Goal: Find specific page/section: Find specific page/section

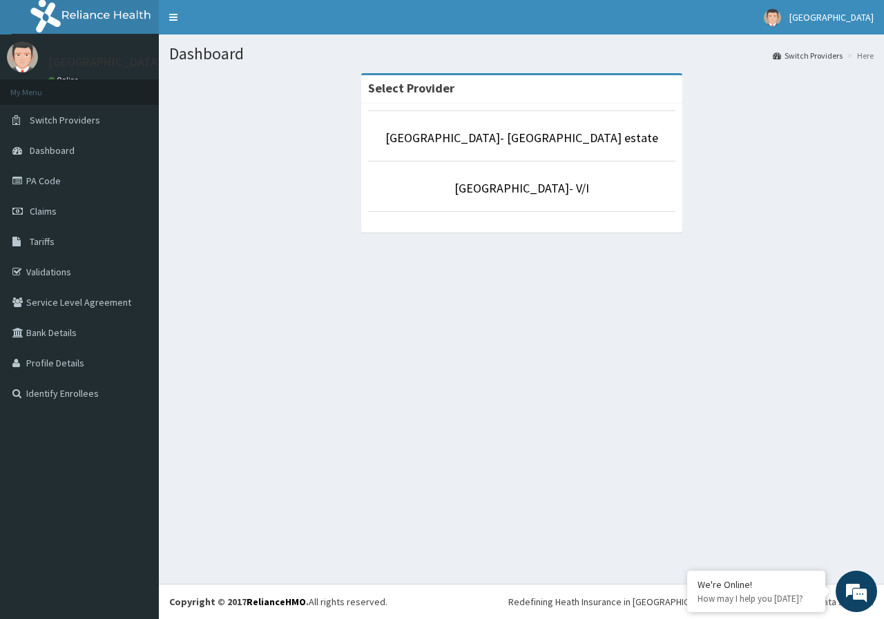
click at [535, 125] on li "[GEOGRAPHIC_DATA]- [GEOGRAPHIC_DATA] estate" at bounding box center [521, 135] width 307 height 51
click at [532, 139] on link "[GEOGRAPHIC_DATA]- [GEOGRAPHIC_DATA] estate" at bounding box center [521, 138] width 273 height 16
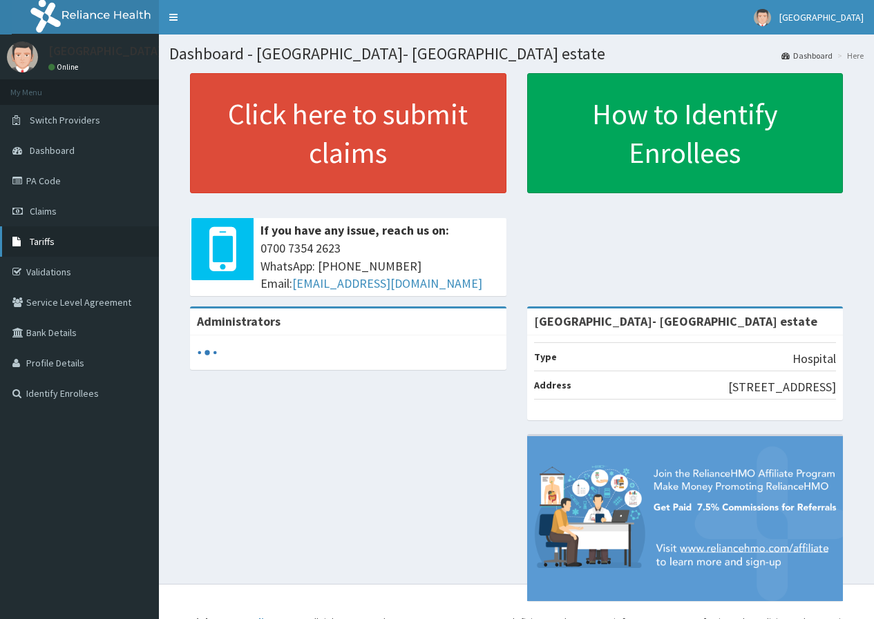
click at [47, 242] on span "Tariffs" at bounding box center [42, 242] width 25 height 12
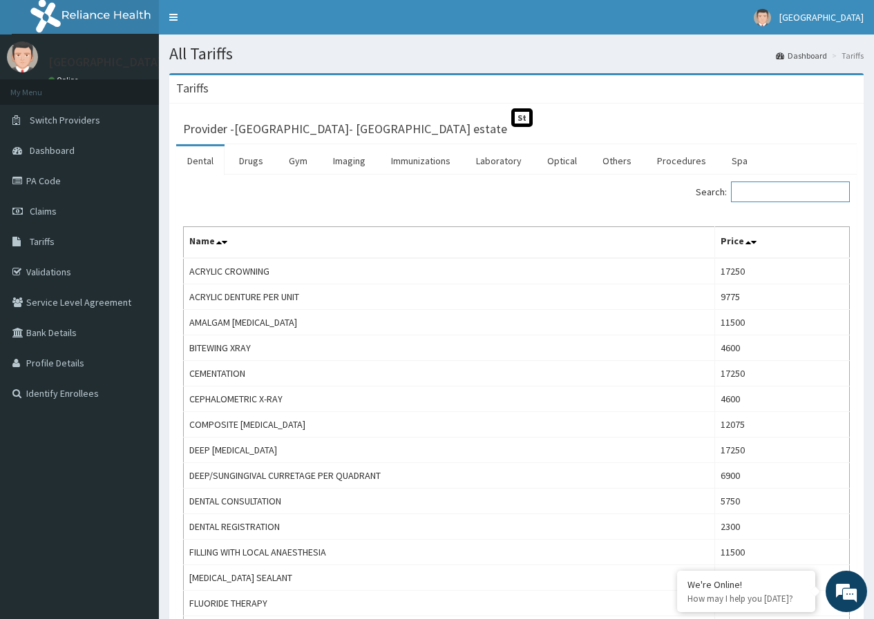
click at [799, 191] on input "Search:" at bounding box center [790, 192] width 119 height 21
click at [500, 162] on link "Laboratory" at bounding box center [499, 160] width 68 height 29
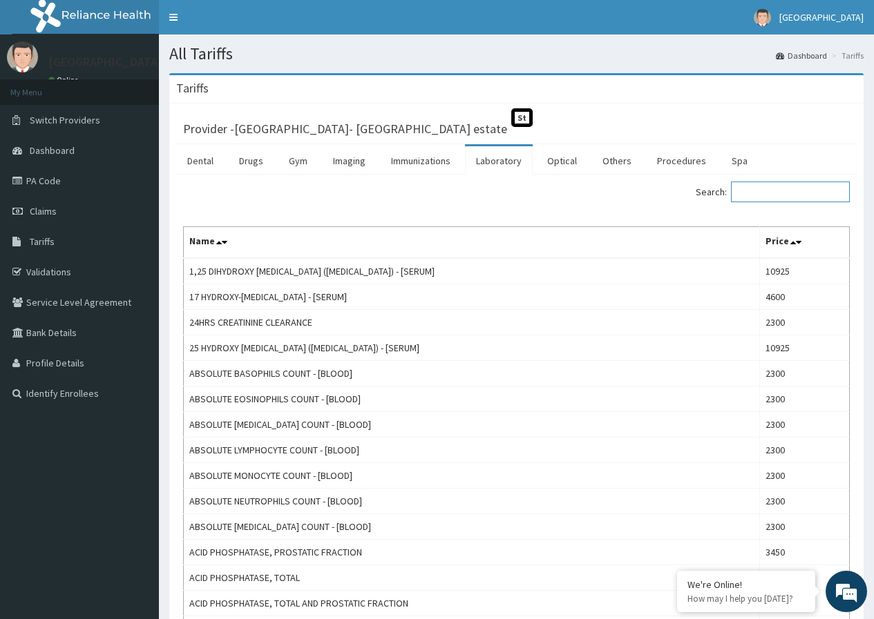
click at [769, 196] on input "Search:" at bounding box center [790, 192] width 119 height 21
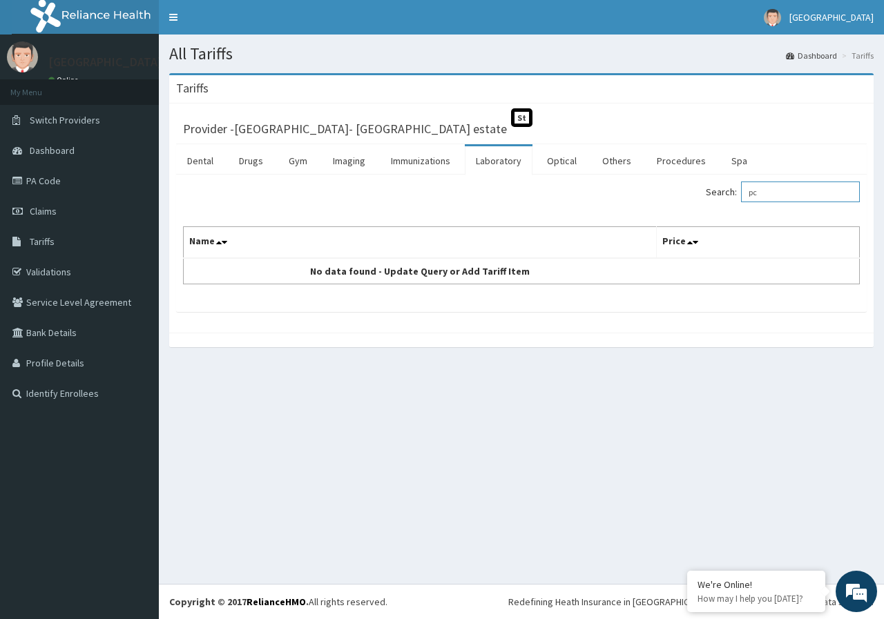
type input "p"
type input "packed"
click at [805, 193] on input "packed" at bounding box center [800, 192] width 119 height 21
click at [441, 161] on link "Immunizations" at bounding box center [420, 160] width 81 height 29
